Goal: Navigation & Orientation: Find specific page/section

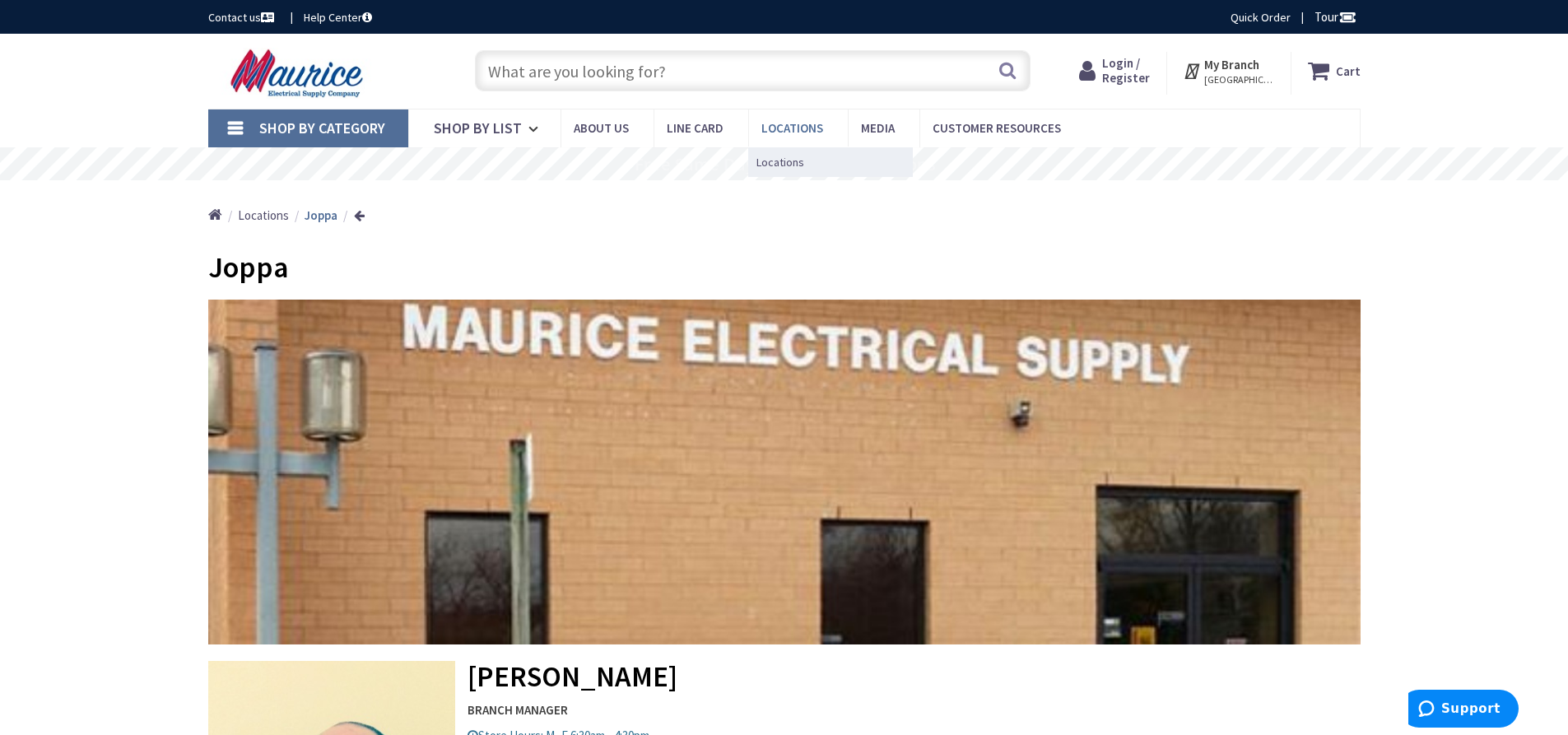
click at [782, 124] on span "Locations" at bounding box center [793, 127] width 62 height 16
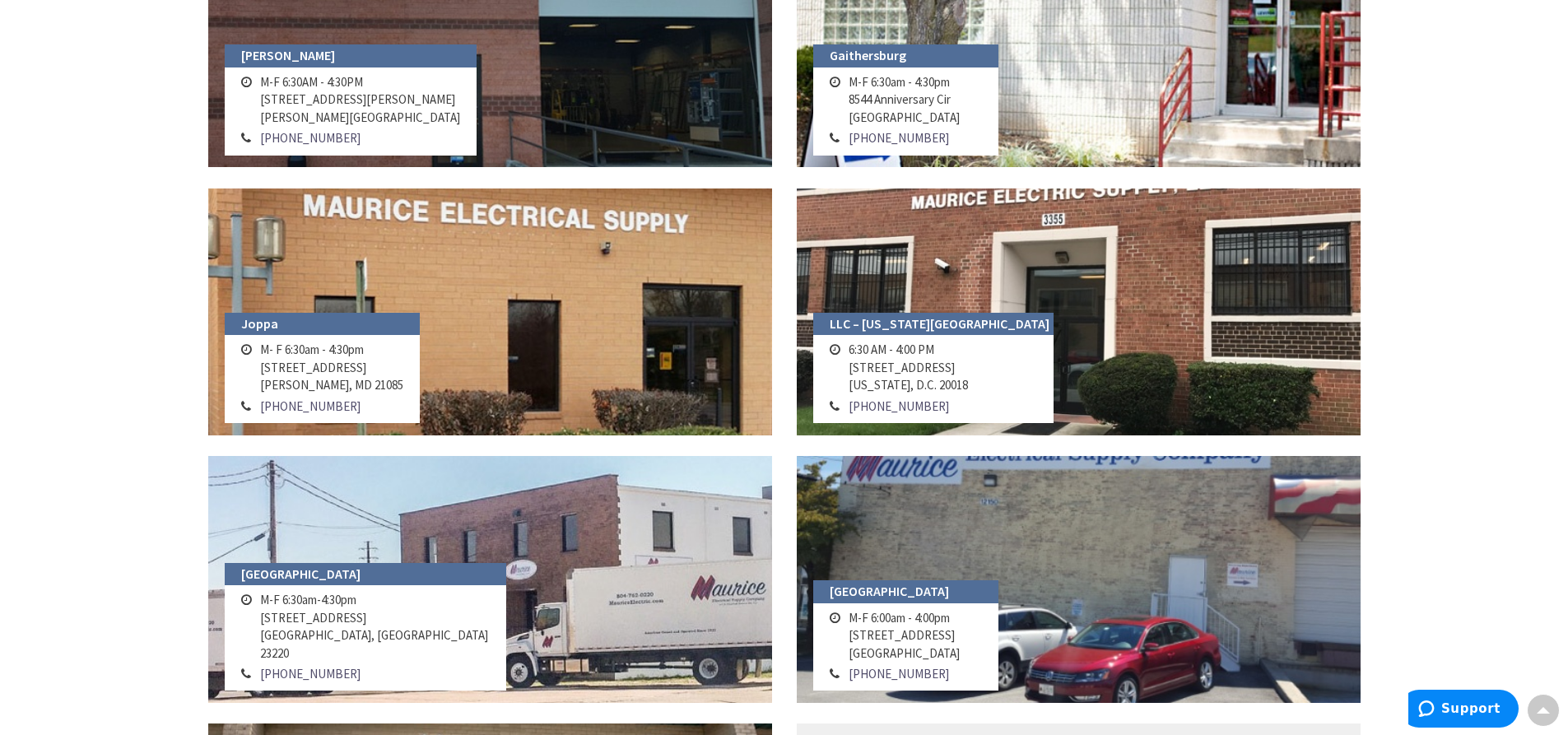
scroll to position [1307, 0]
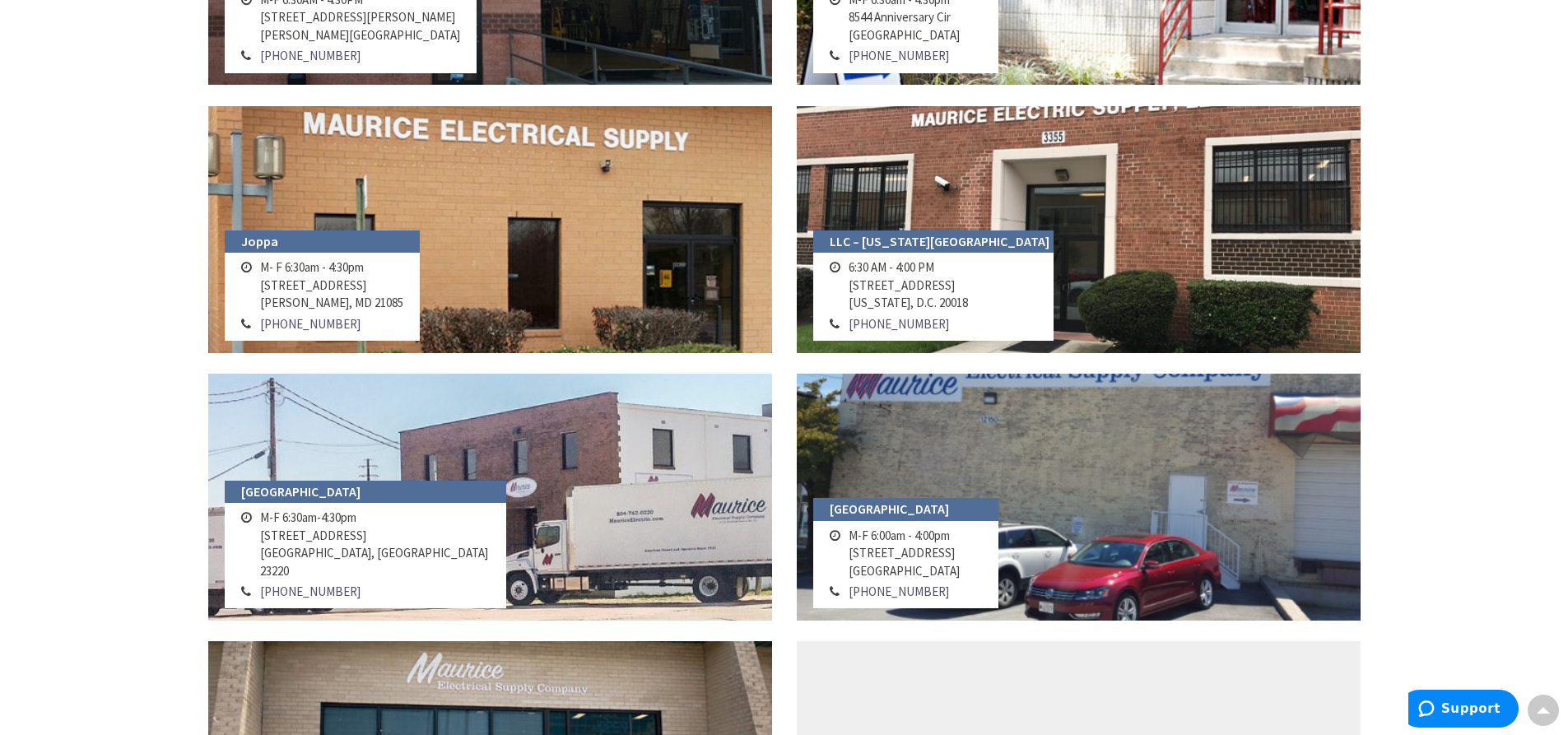
drag, startPoint x: 382, startPoint y: 282, endPoint x: 404, endPoint y: 284, distance: 22.1
click at [404, 284] on td "M- F 6:30am - 4:30pm [STREET_ADDRESS]" at bounding box center [332, 284] width 152 height 56
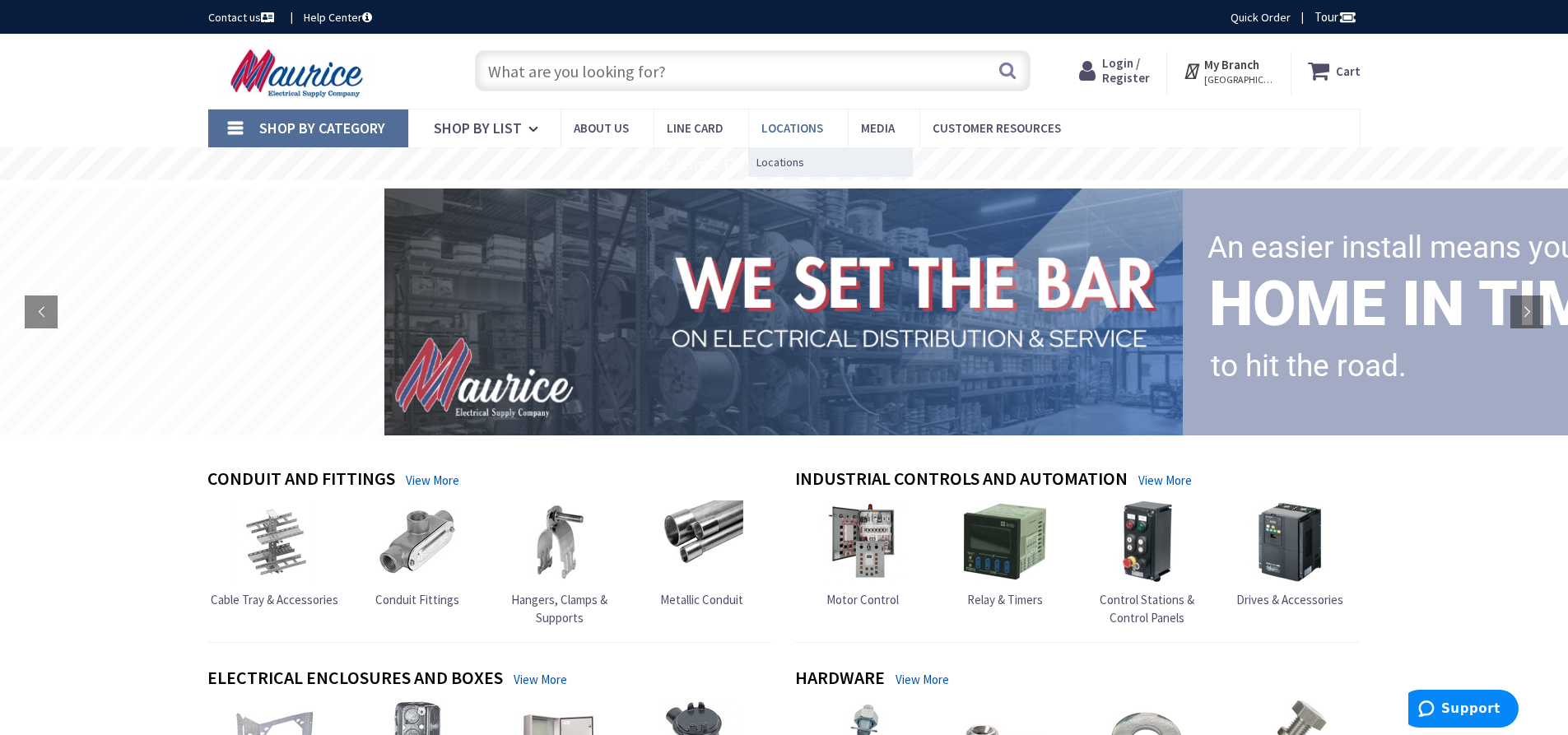
click at [818, 117] on link "Locations" at bounding box center [797, 128] width 100 height 37
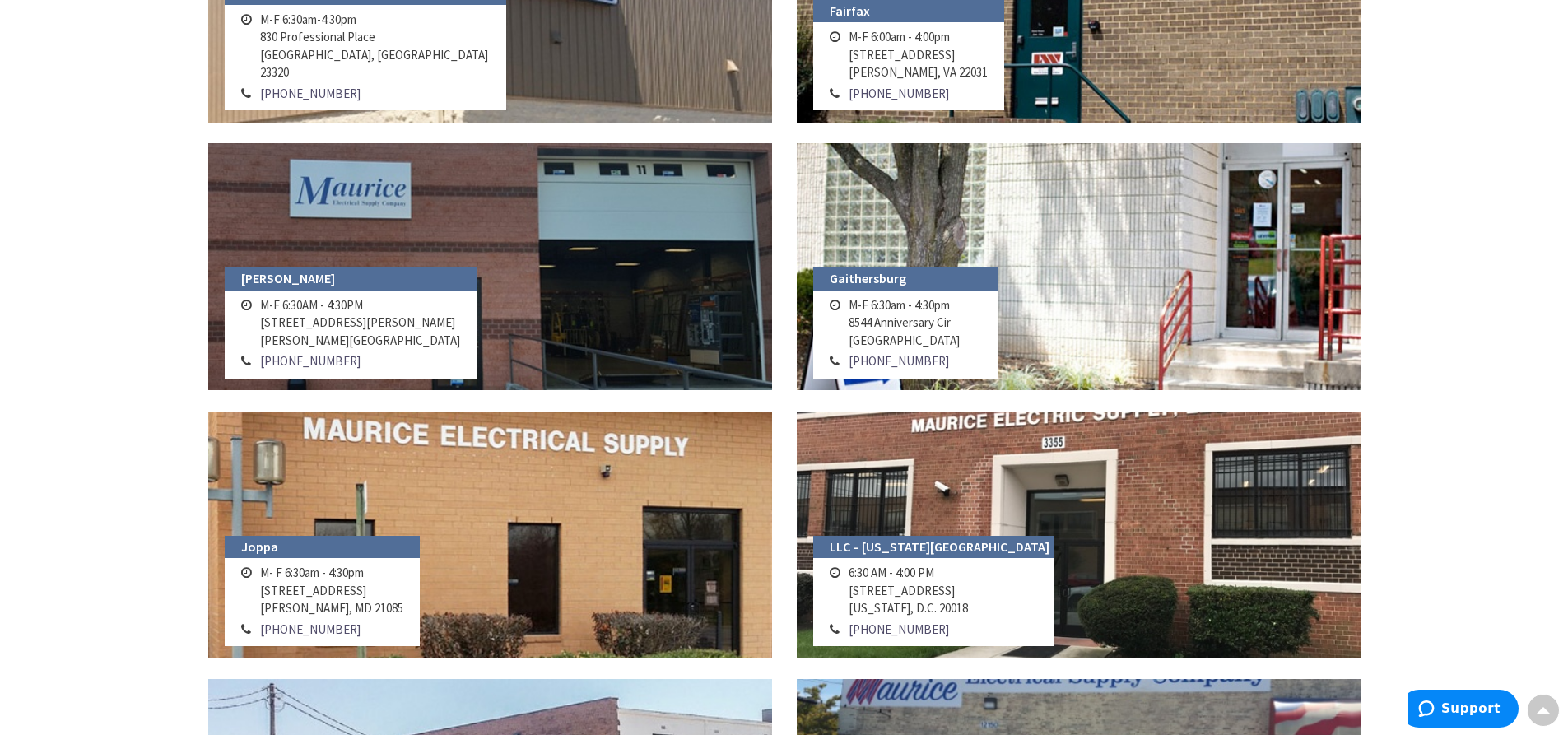
scroll to position [1152, 0]
